Goal: Information Seeking & Learning: Learn about a topic

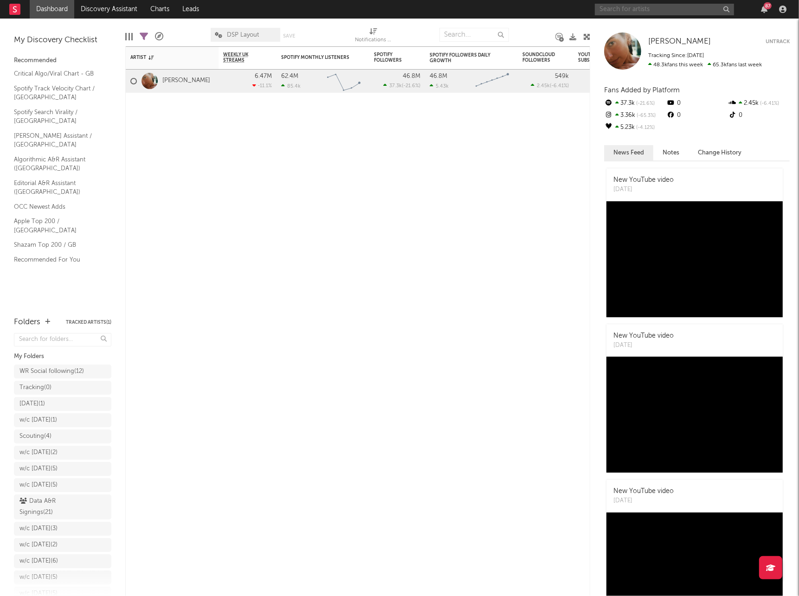
click at [682, 12] on input "text" at bounding box center [664, 10] width 139 height 12
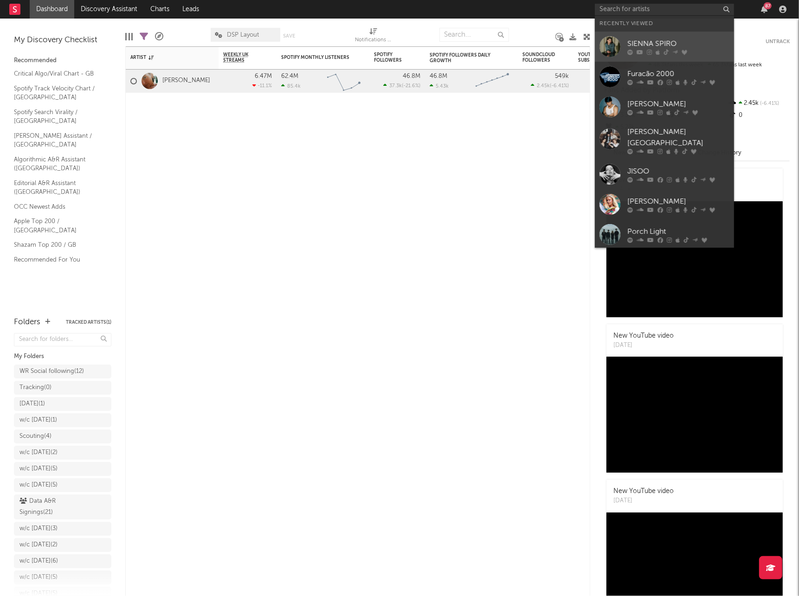
click at [667, 39] on div "SIENNA SPIRO" at bounding box center [678, 43] width 102 height 11
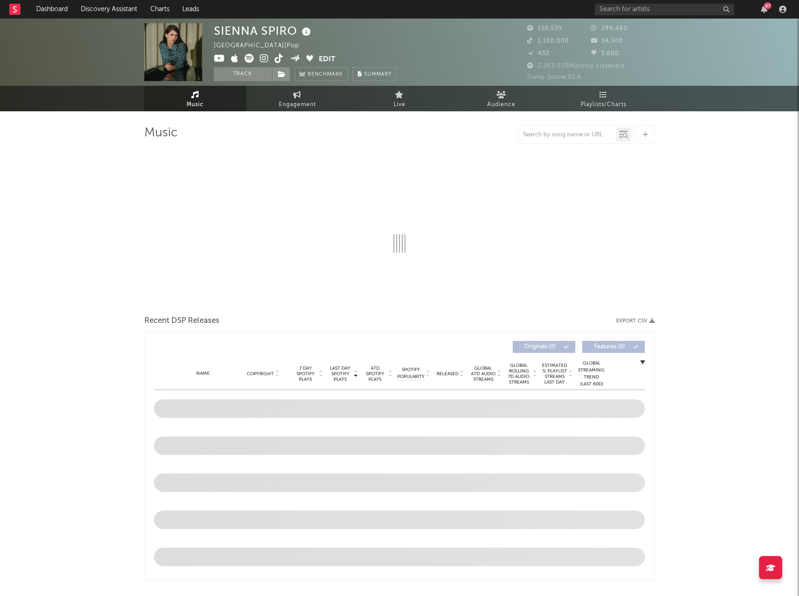
select select "6m"
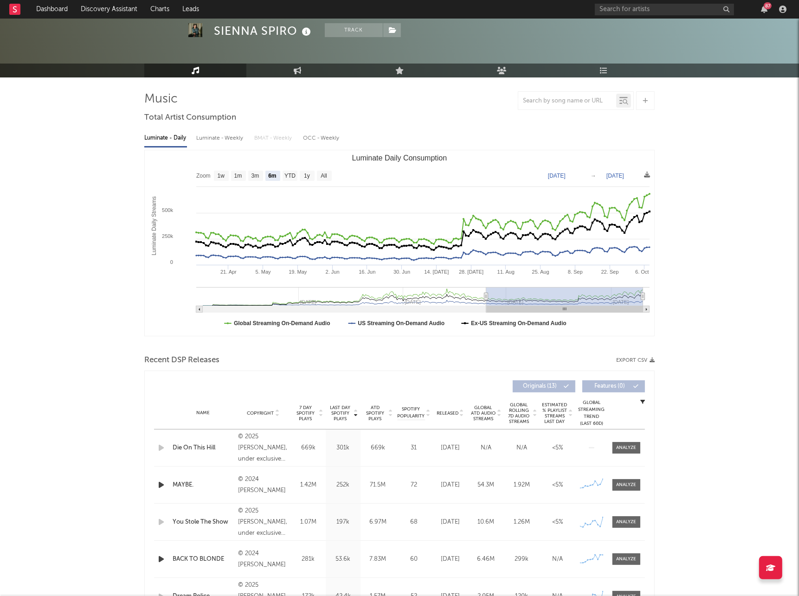
scroll to position [35, 0]
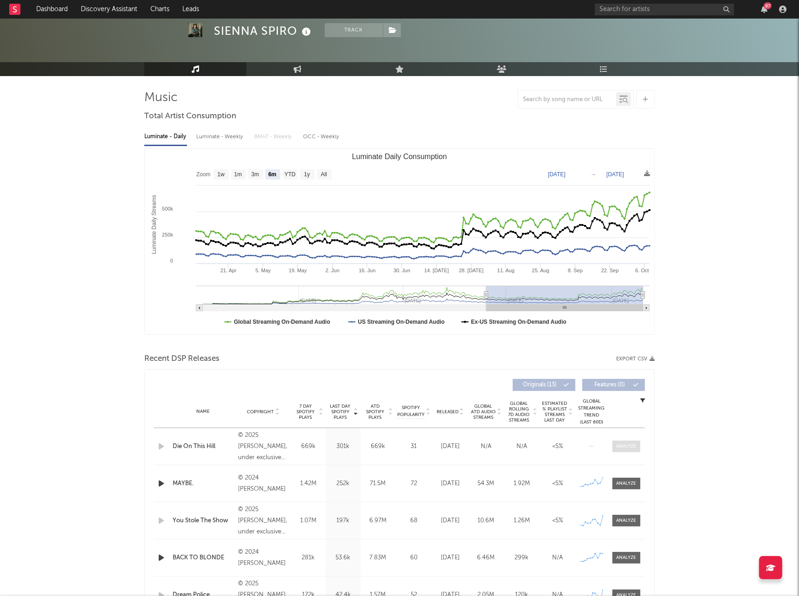
click at [629, 354] on div at bounding box center [626, 446] width 20 height 7
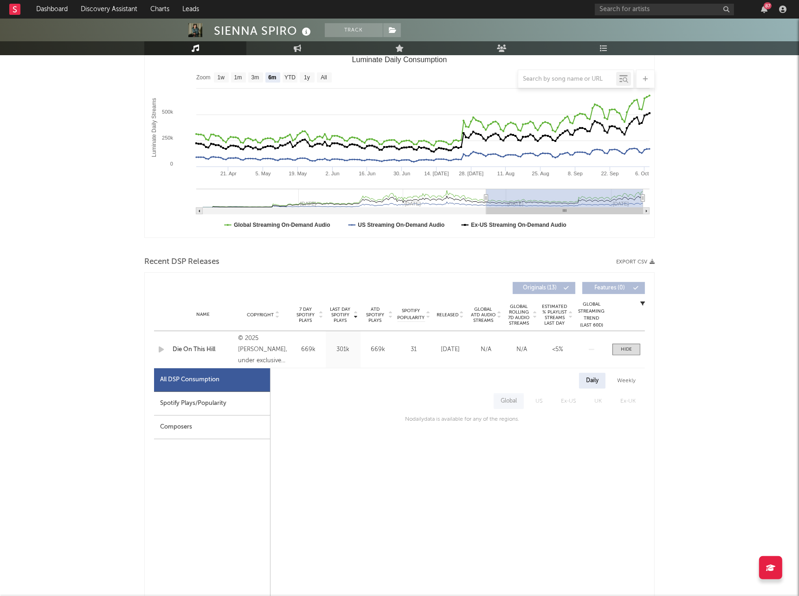
scroll to position [158, 0]
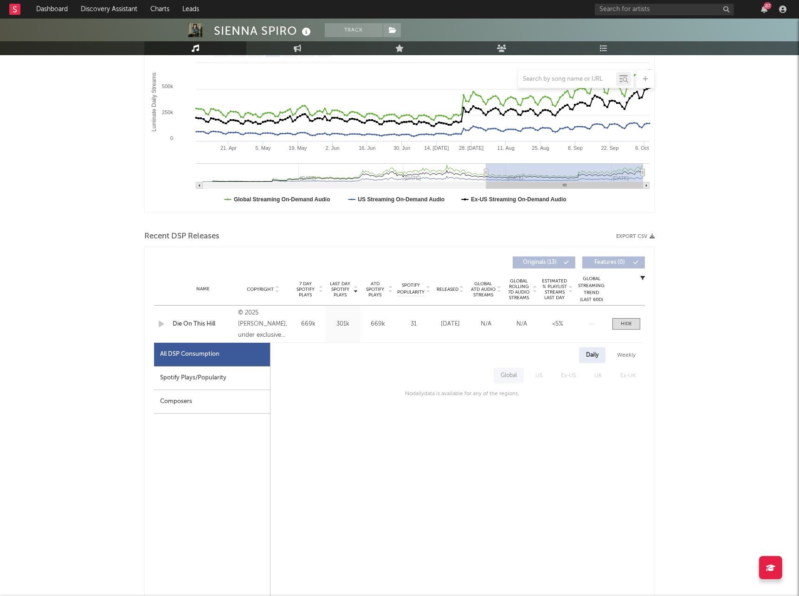
click at [243, 354] on div "Spotify Plays/Popularity" at bounding box center [212, 378] width 116 height 24
select select "1w"
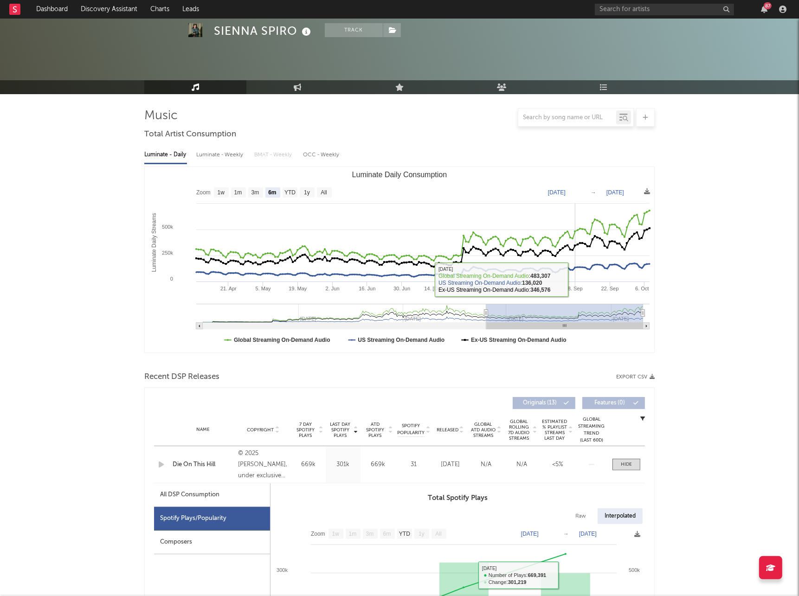
scroll to position [0, 0]
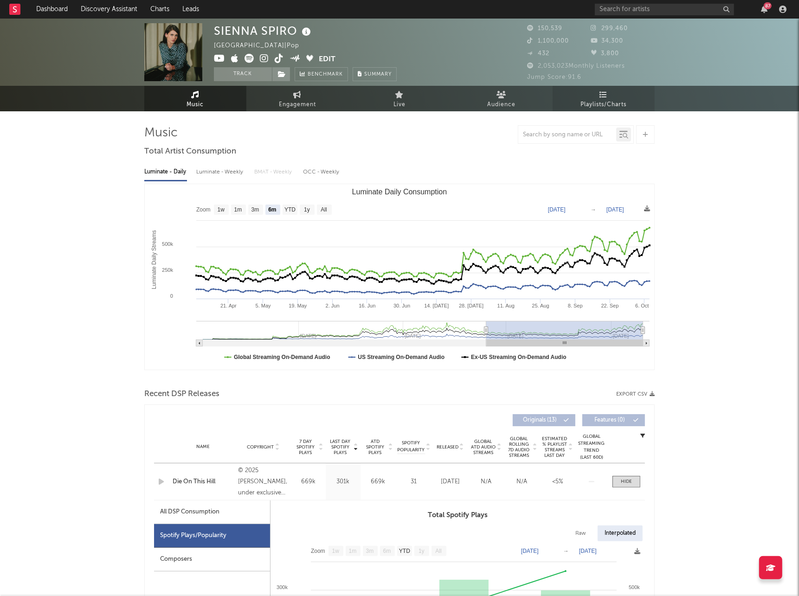
click at [609, 104] on span "Playlists/Charts" at bounding box center [604, 104] width 46 height 11
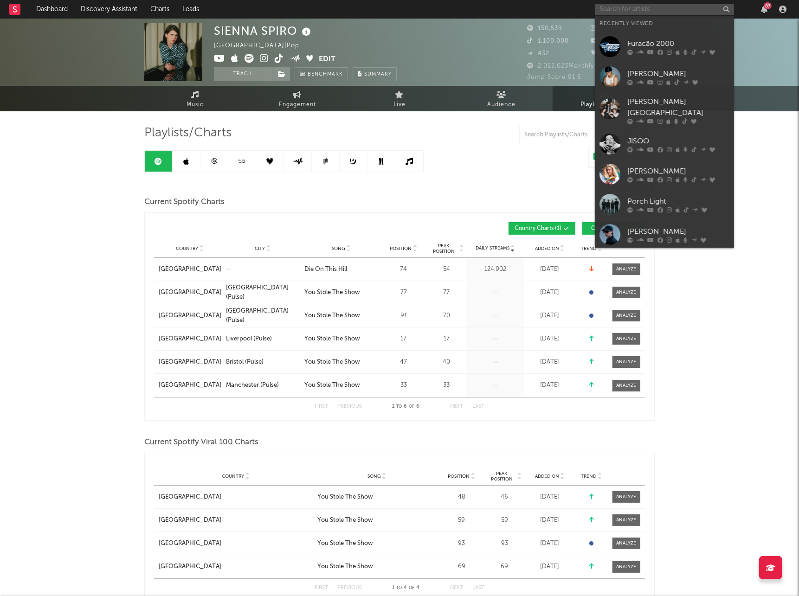
click at [638, 7] on input "text" at bounding box center [664, 10] width 139 height 12
click at [614, 47] on div at bounding box center [609, 46] width 21 height 21
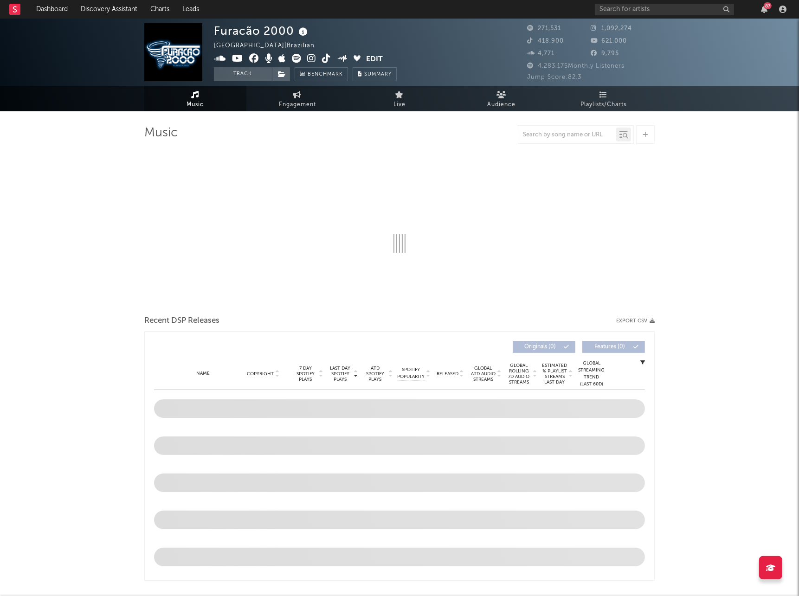
select select "6m"
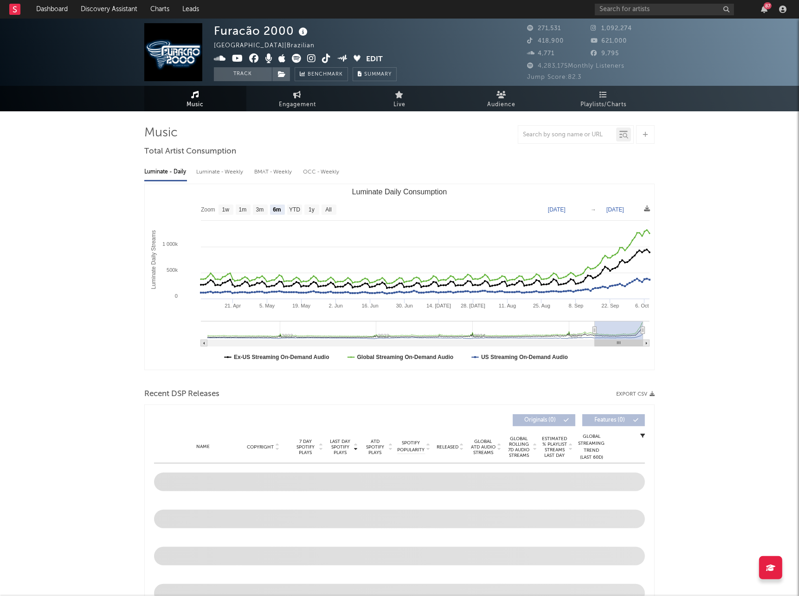
select select "6m"
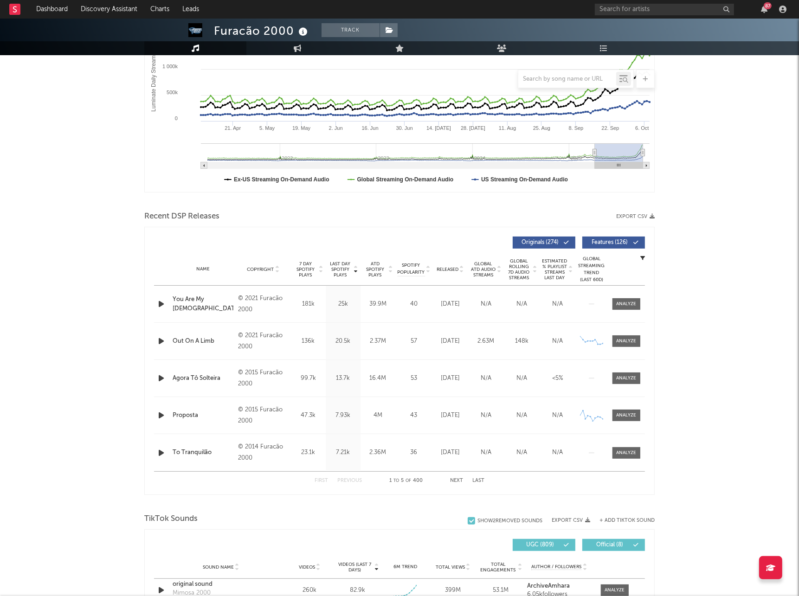
scroll to position [295, 0]
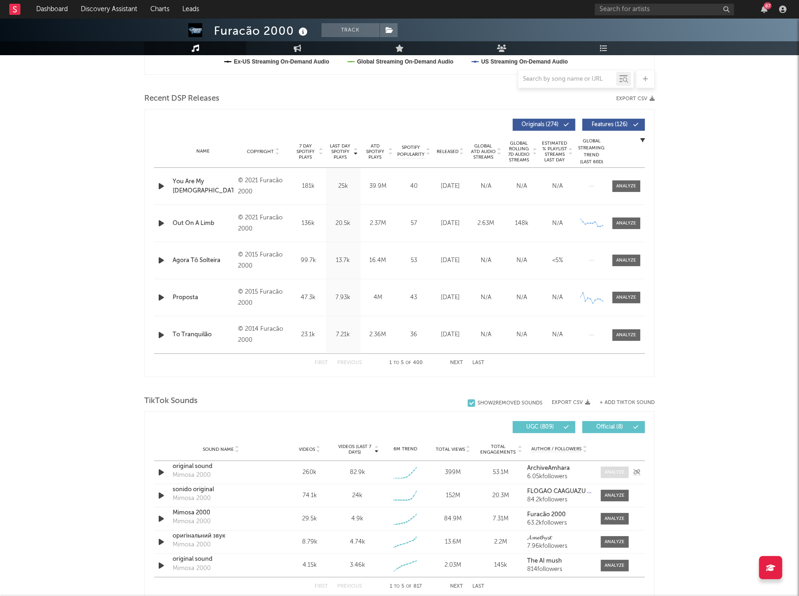
click at [611, 354] on div at bounding box center [615, 472] width 20 height 7
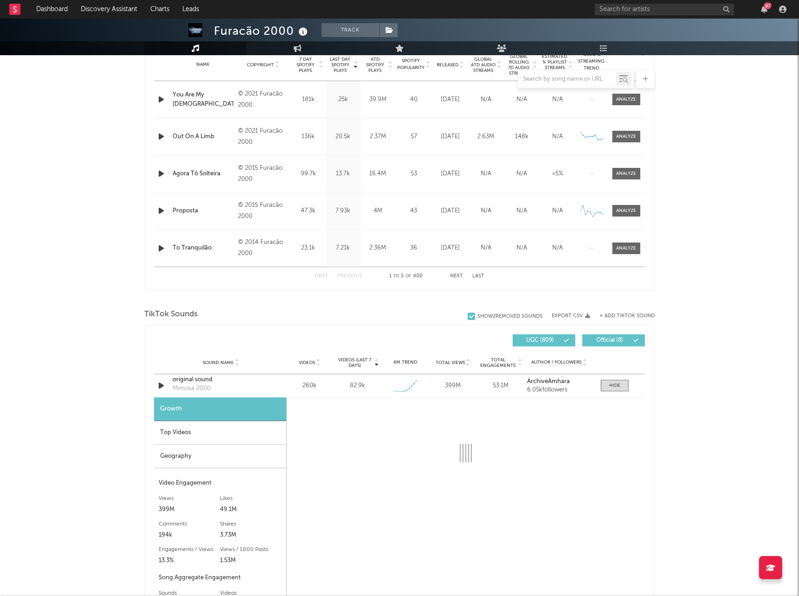
select select "1w"
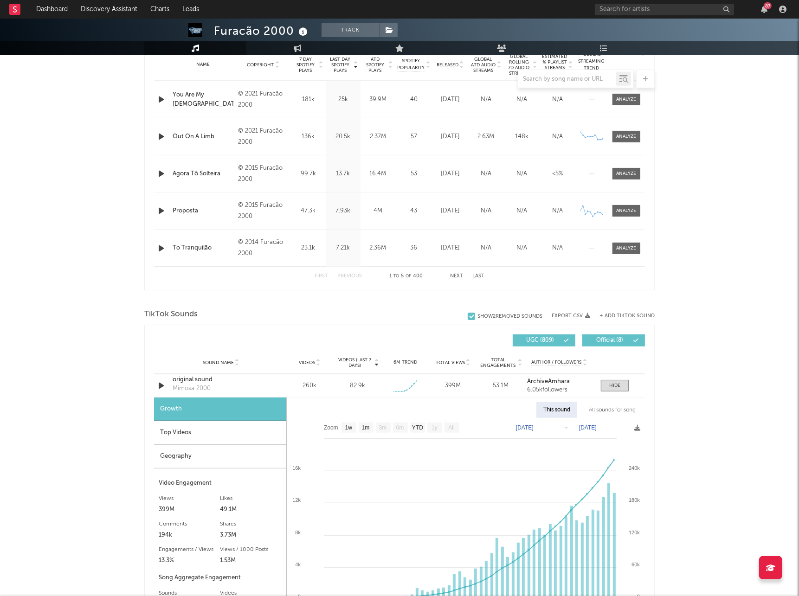
scroll to position [419, 0]
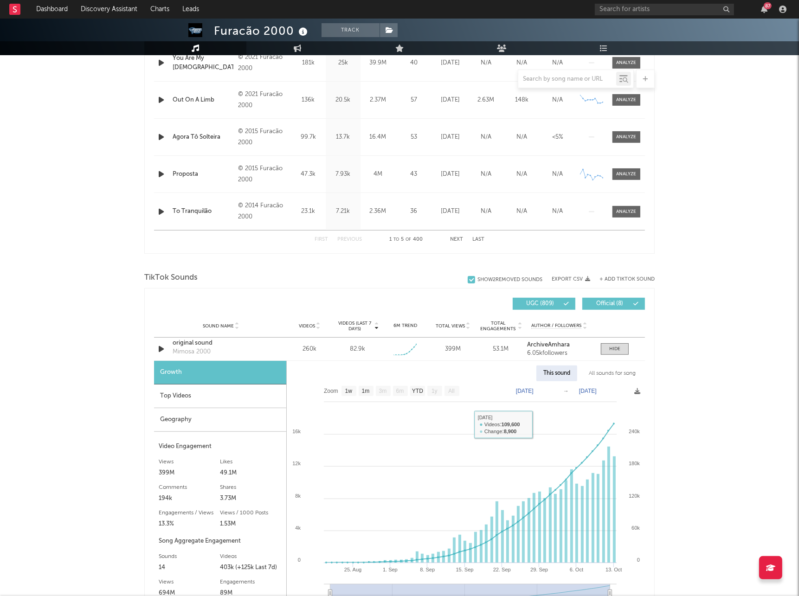
click at [227, 354] on div "Top Videos" at bounding box center [220, 397] width 132 height 24
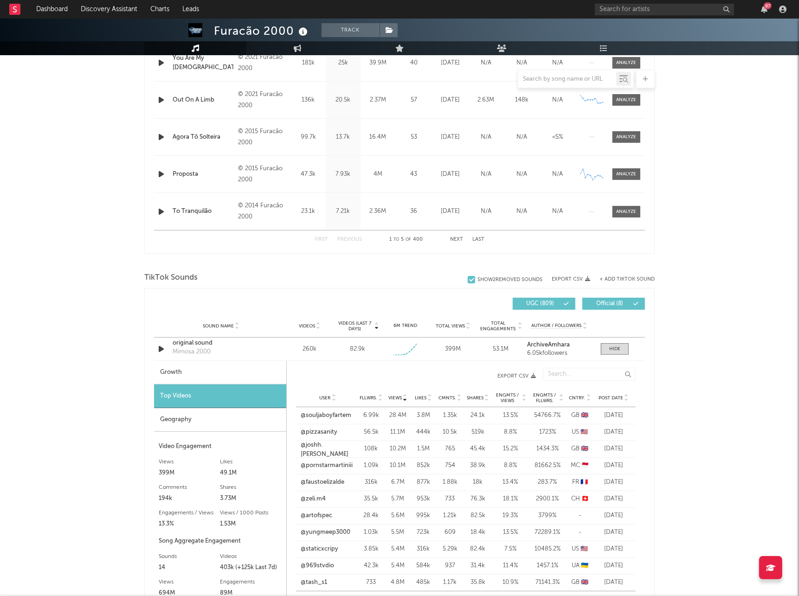
click at [613, 354] on div "User Fllwrs. Views Likes Cmnts. Shares Engmts / Views Engmts / Fllwrs. Cntry. P…" at bounding box center [466, 398] width 340 height 19
click at [612, 354] on span "Post Date" at bounding box center [610, 398] width 25 height 6
click at [320, 354] on link "@acquiredstyle" at bounding box center [322, 415] width 43 height 9
click at [314, 354] on link "@naylasaab" at bounding box center [317, 515] width 33 height 9
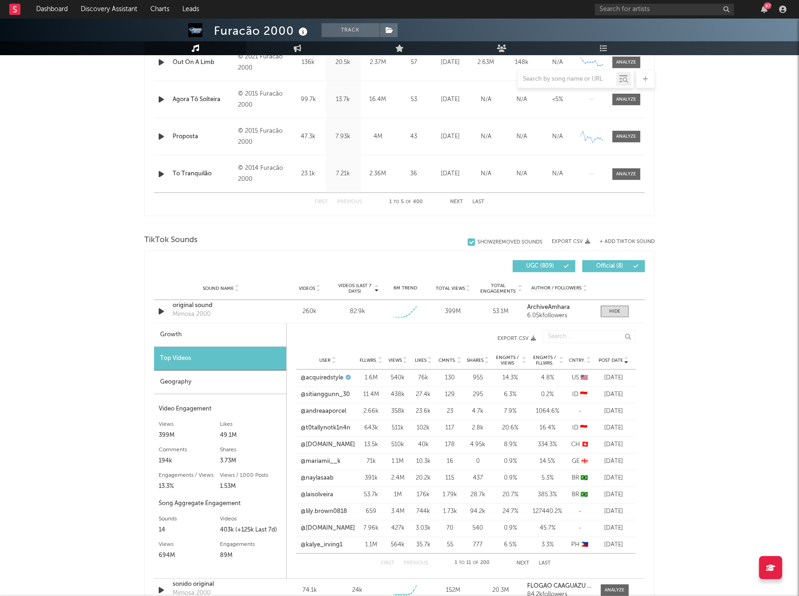
scroll to position [458, 0]
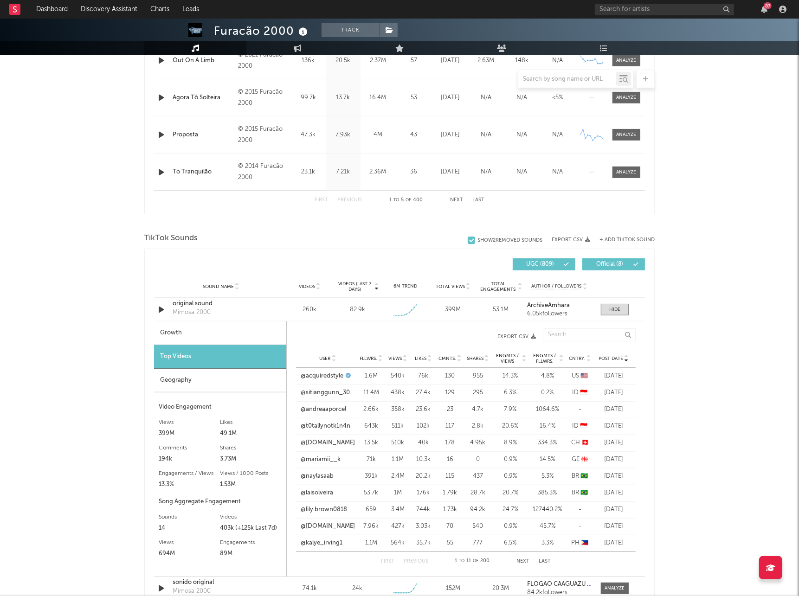
click at [519, 354] on button "Next" at bounding box center [522, 561] width 13 height 5
click at [609, 313] on span at bounding box center [615, 310] width 28 height 12
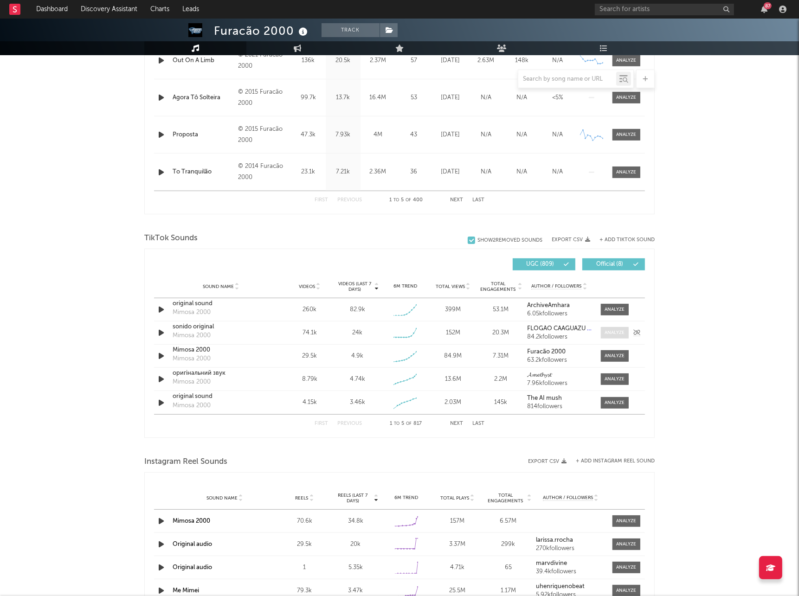
click at [614, 336] on div at bounding box center [615, 332] width 20 height 7
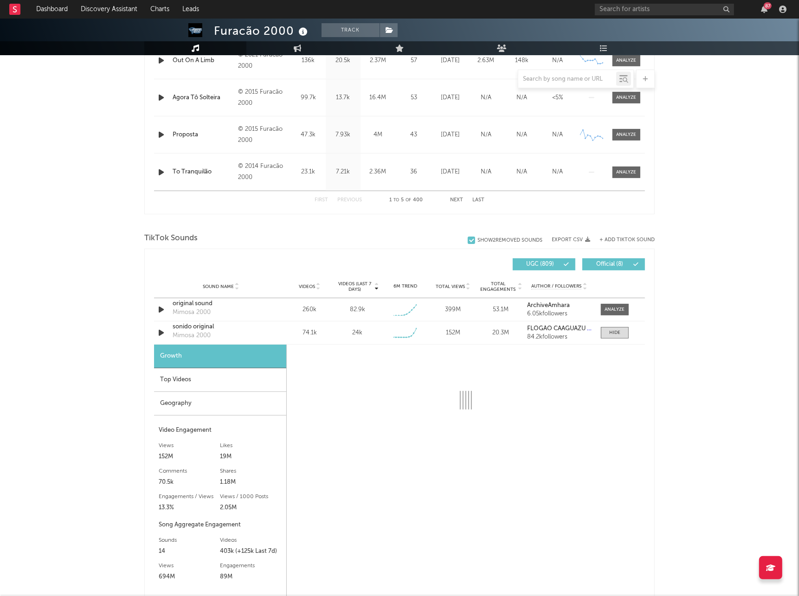
select select "6m"
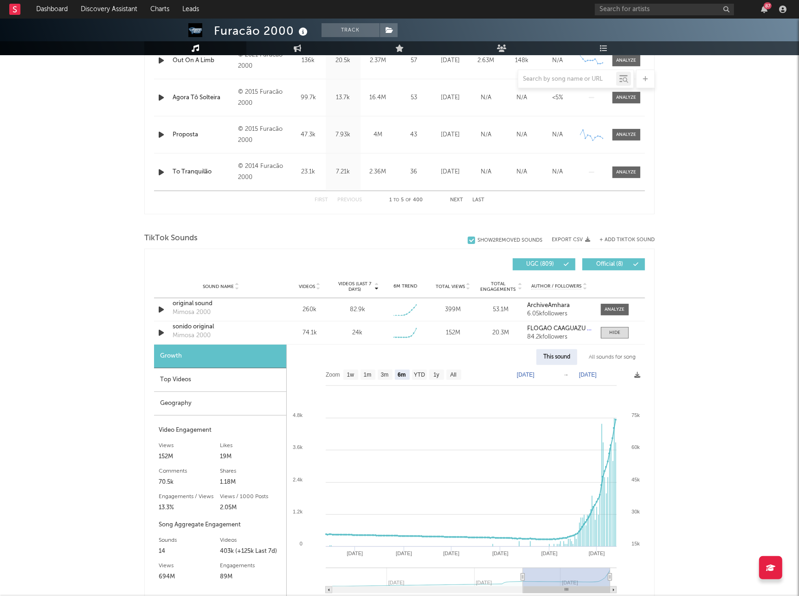
click at [644, 2] on div "87" at bounding box center [692, 9] width 195 height 19
click at [644, 10] on input "text" at bounding box center [664, 10] width 139 height 12
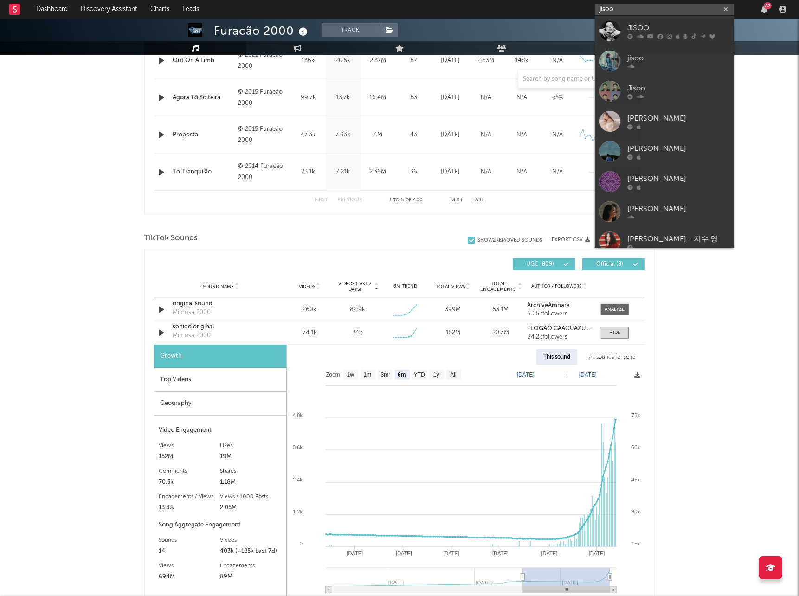
click at [670, 12] on input "jisoo" at bounding box center [664, 10] width 139 height 12
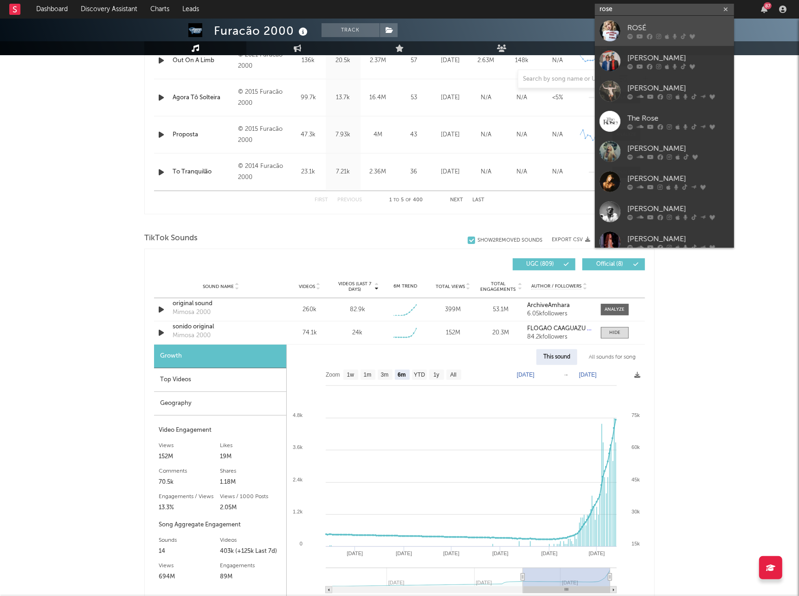
type input "rose"
click at [615, 27] on div at bounding box center [609, 30] width 21 height 21
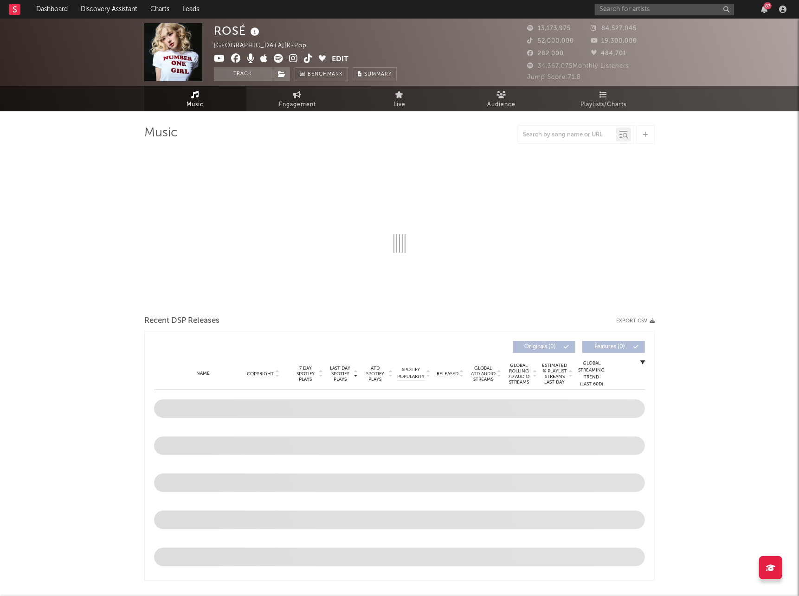
select select "6m"
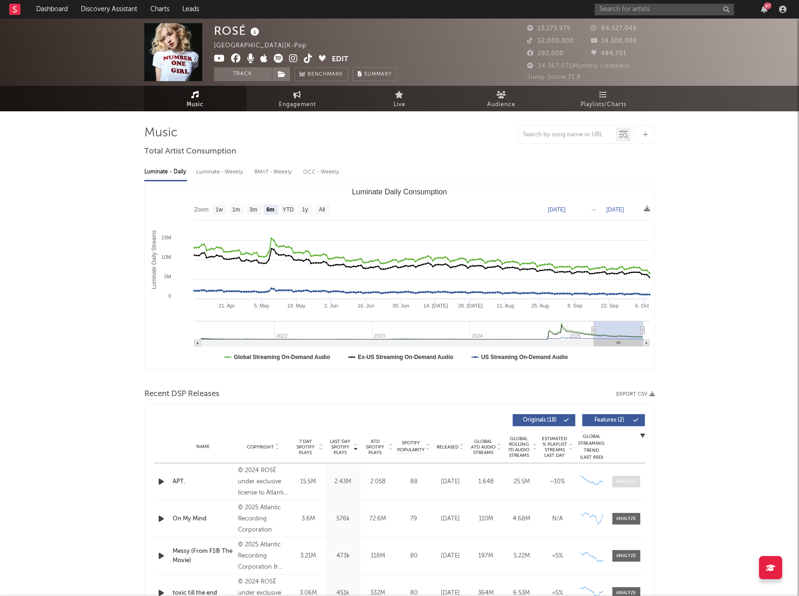
click at [627, 354] on div at bounding box center [626, 481] width 20 height 7
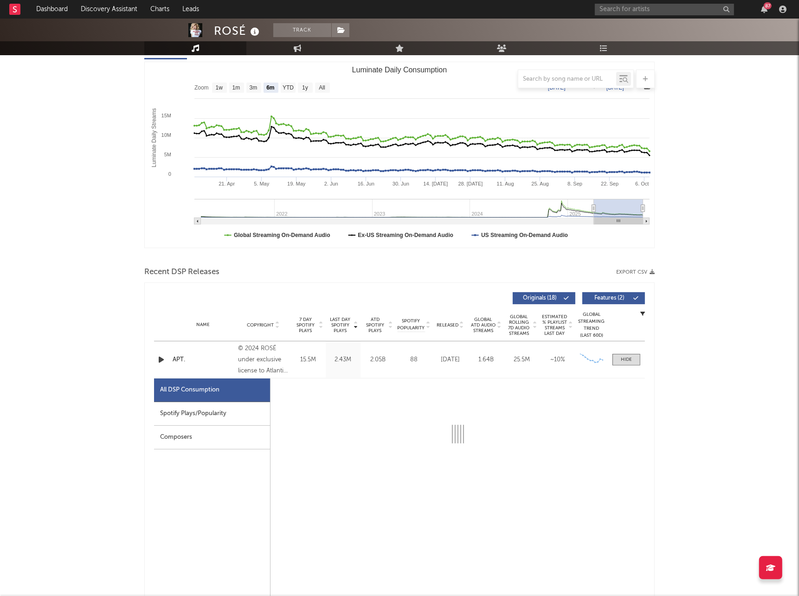
scroll to position [242, 0]
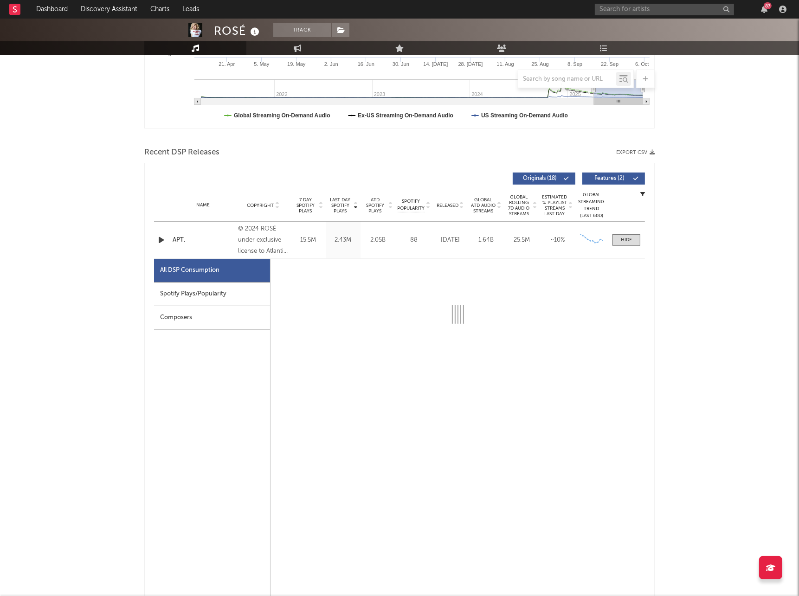
select select "6m"
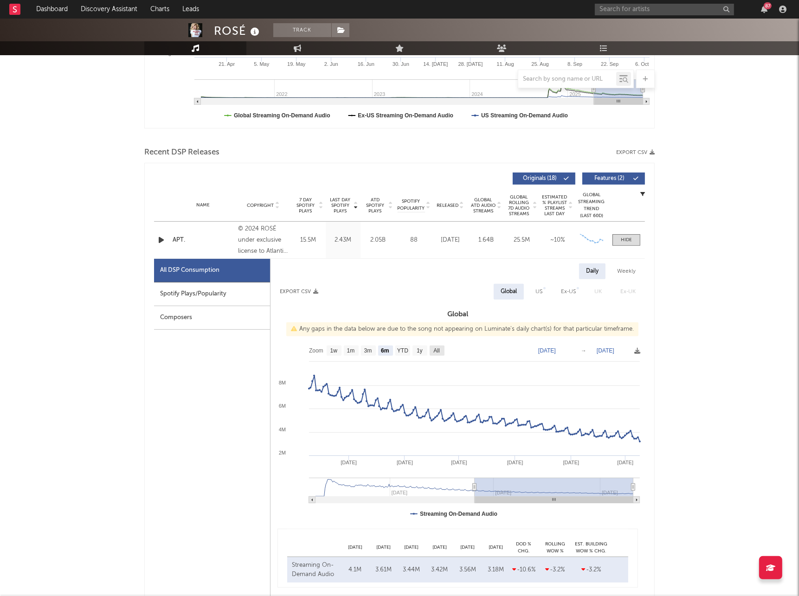
click at [442, 352] on rect at bounding box center [436, 351] width 15 height 10
select select "All"
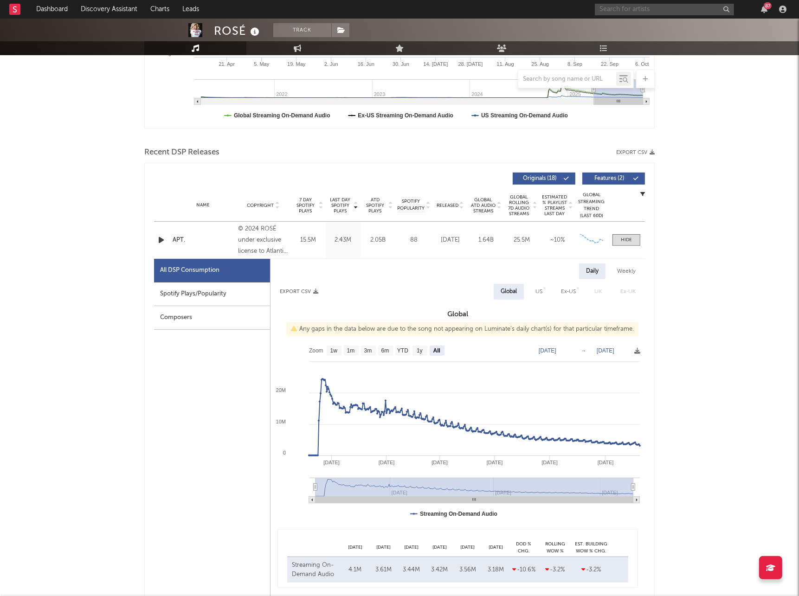
click at [627, 11] on input "text" at bounding box center [664, 10] width 139 height 12
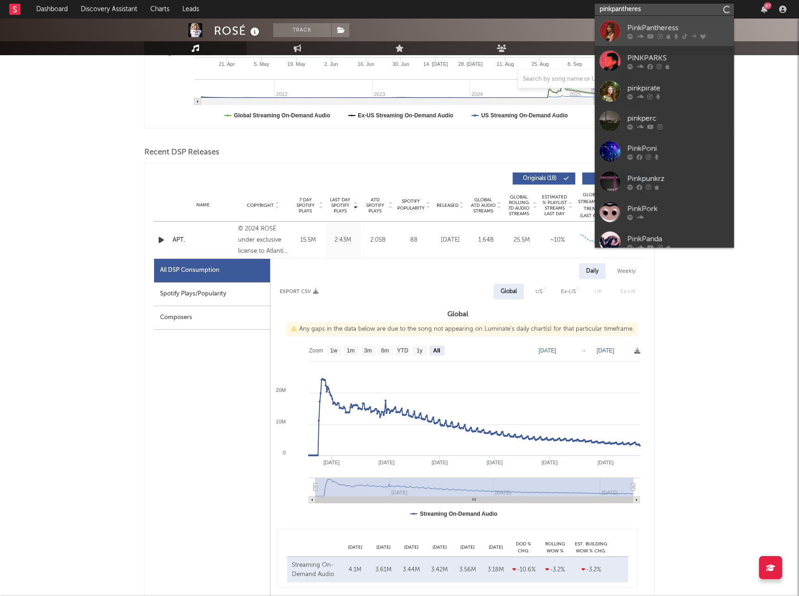
type input "pinkpantheres"
click at [609, 32] on div at bounding box center [609, 30] width 21 height 21
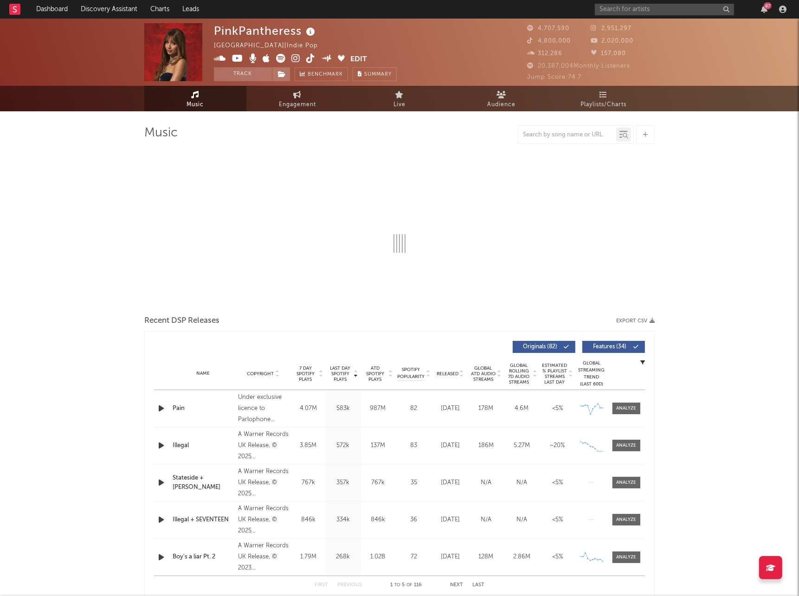
select select "6m"
